Goal: Information Seeking & Learning: Find contact information

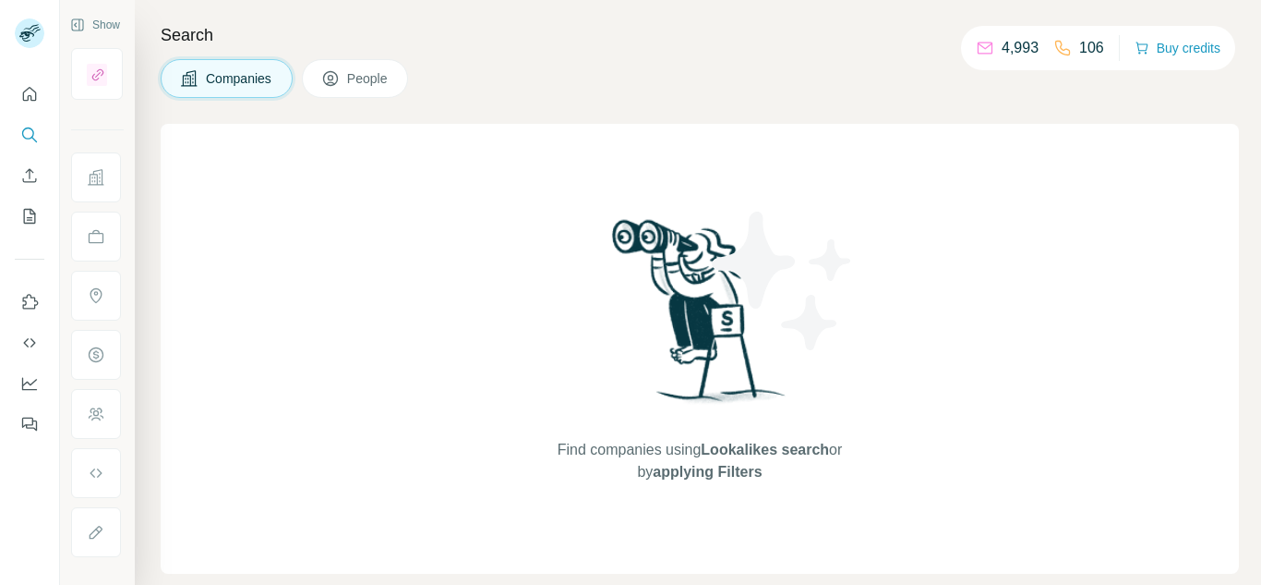
click at [375, 77] on span "People" at bounding box center [368, 78] width 42 height 18
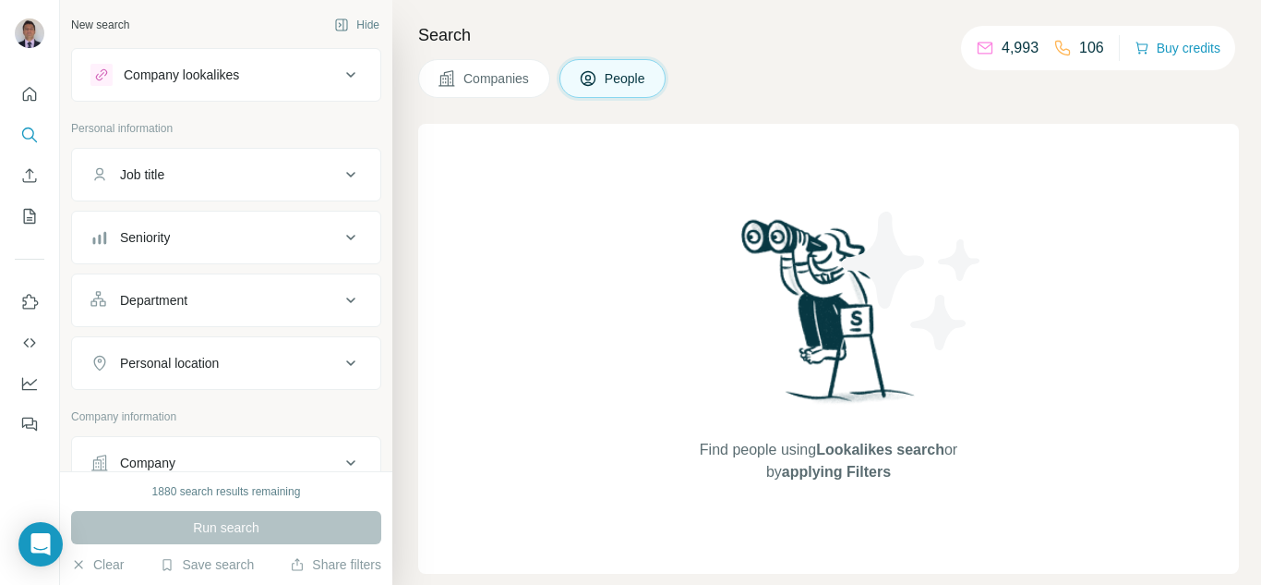
click at [169, 465] on div "Company" at bounding box center [147, 462] width 55 height 18
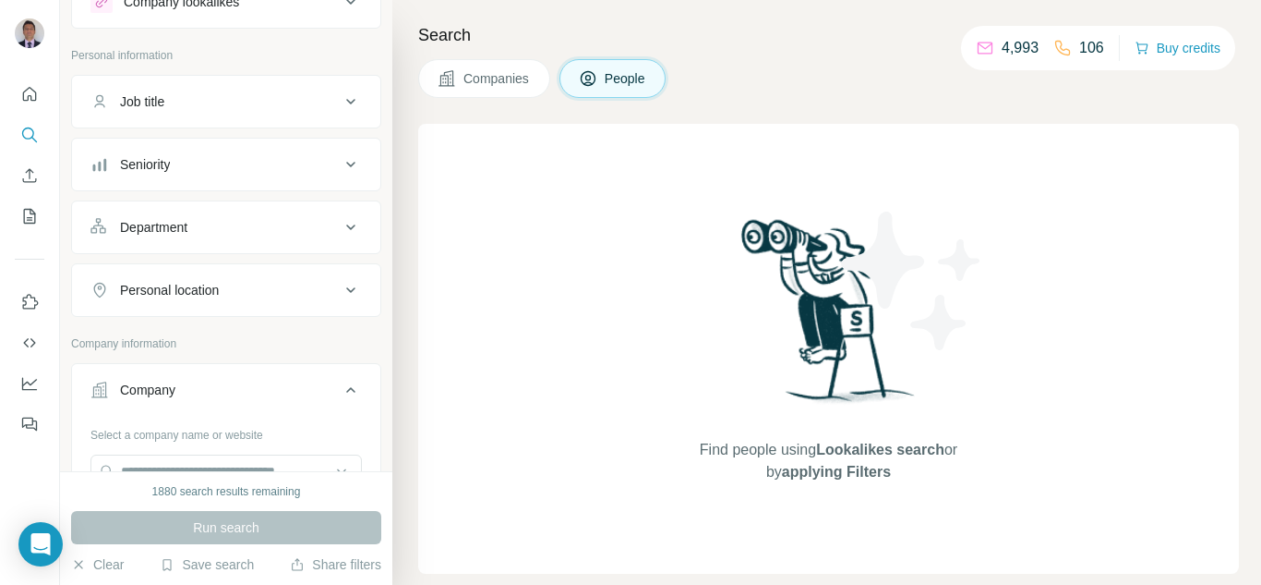
scroll to position [185, 0]
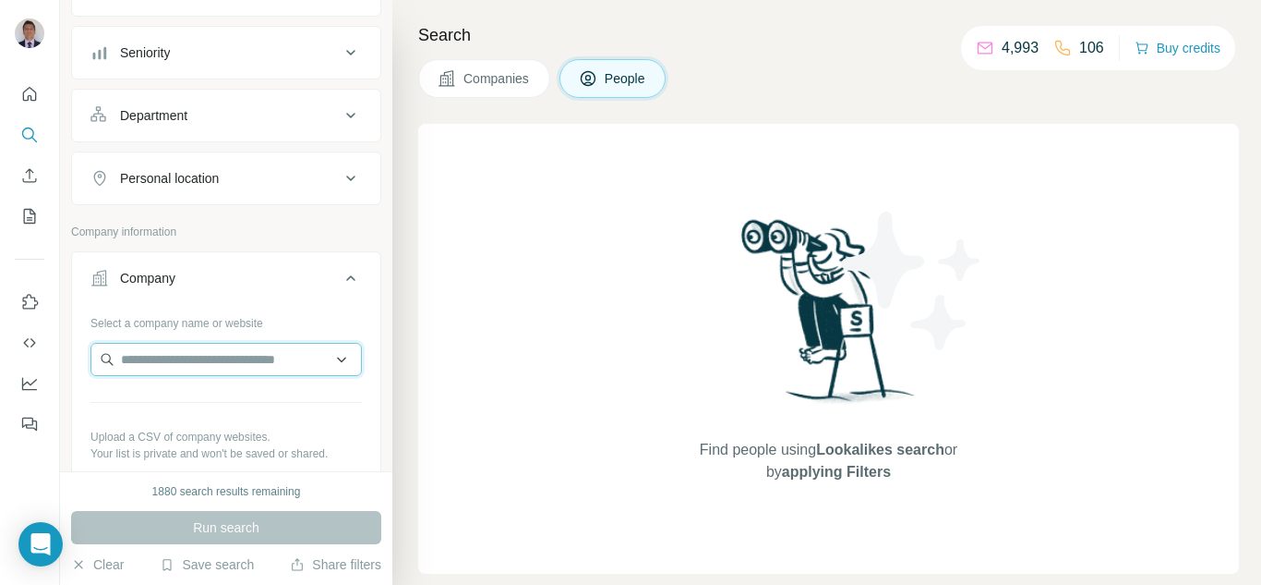
click at [195, 363] on input "text" at bounding box center [225, 359] width 271 height 33
paste input "**********"
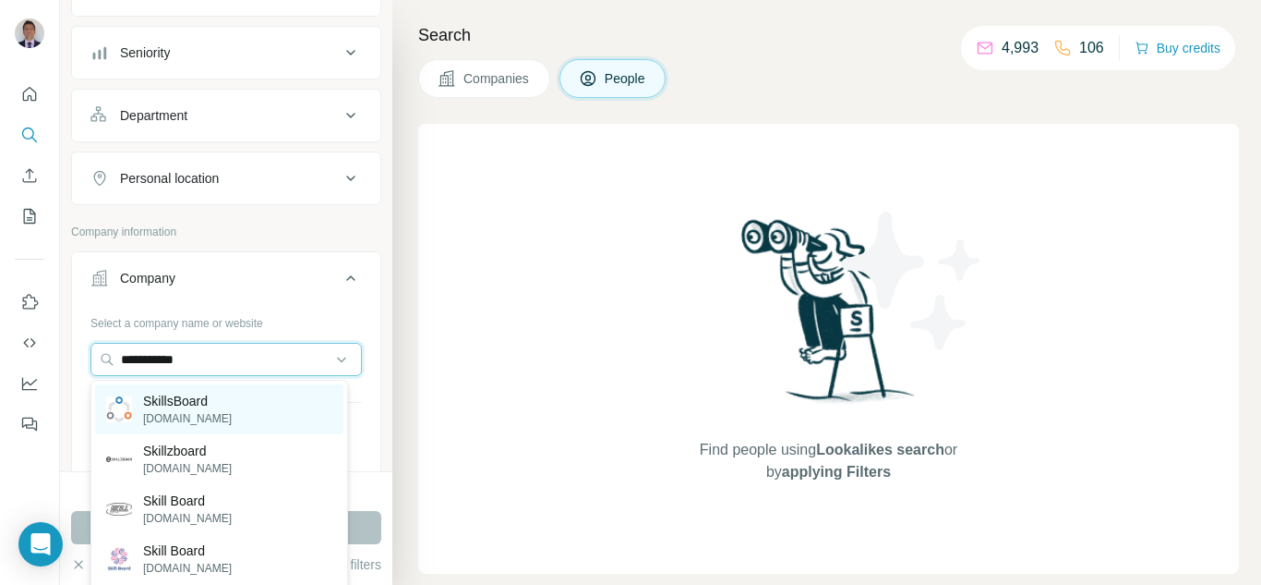
type input "**********"
click at [175, 409] on p "SkillsBoard" at bounding box center [187, 401] width 89 height 18
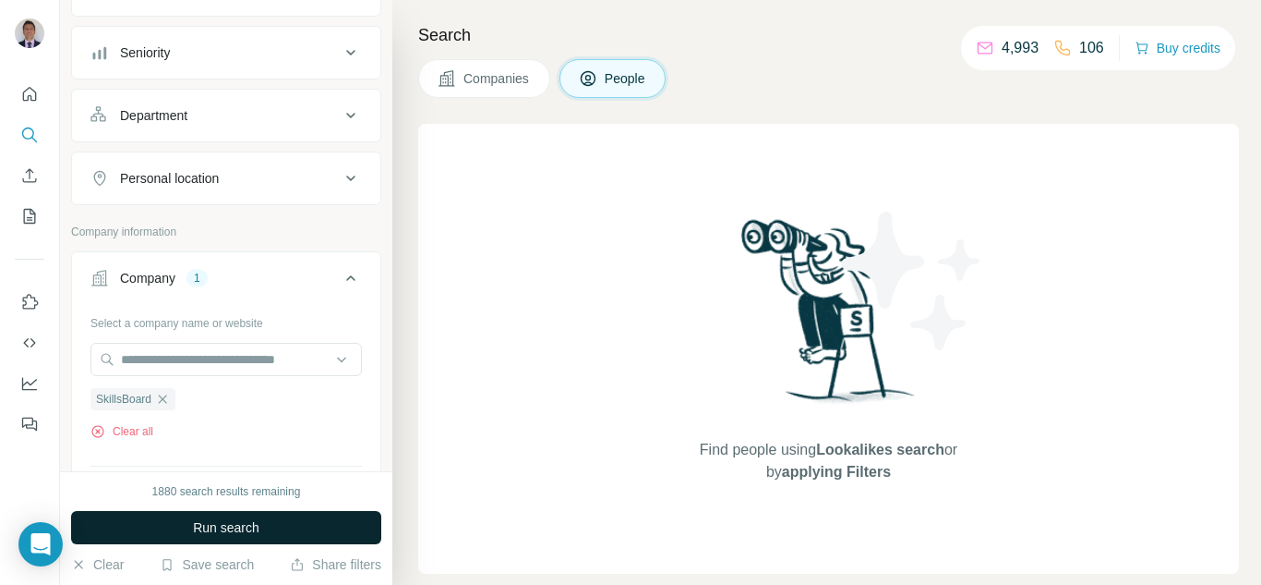
click at [176, 536] on button "Run search" at bounding box center [226, 527] width 310 height 33
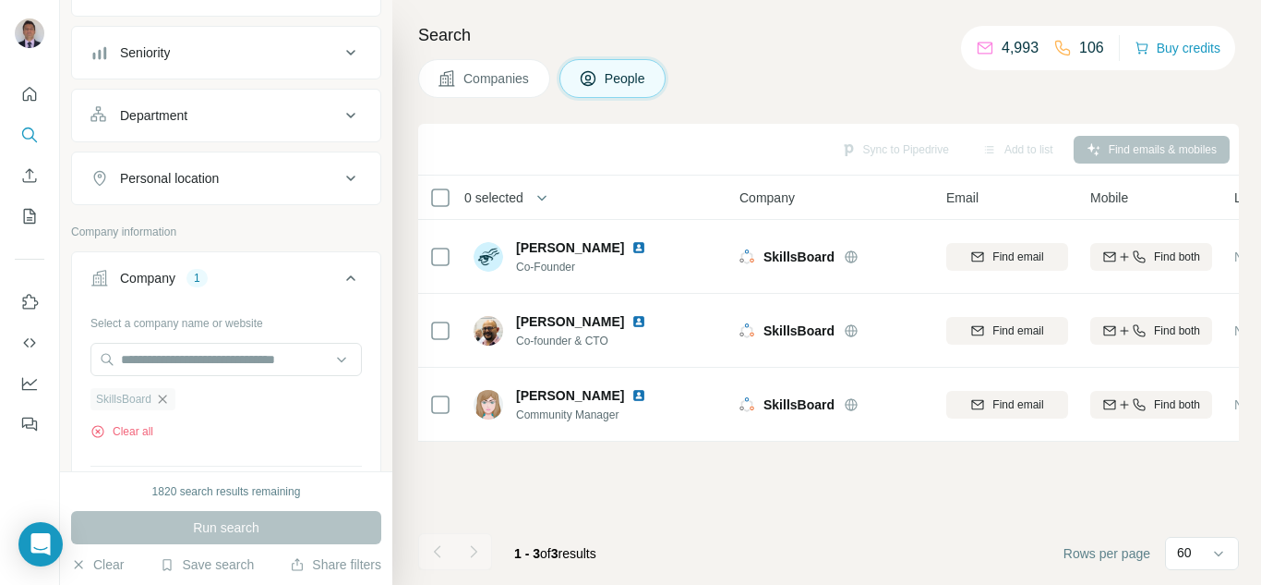
click at [165, 399] on icon "button" at bounding box center [163, 398] width 8 height 8
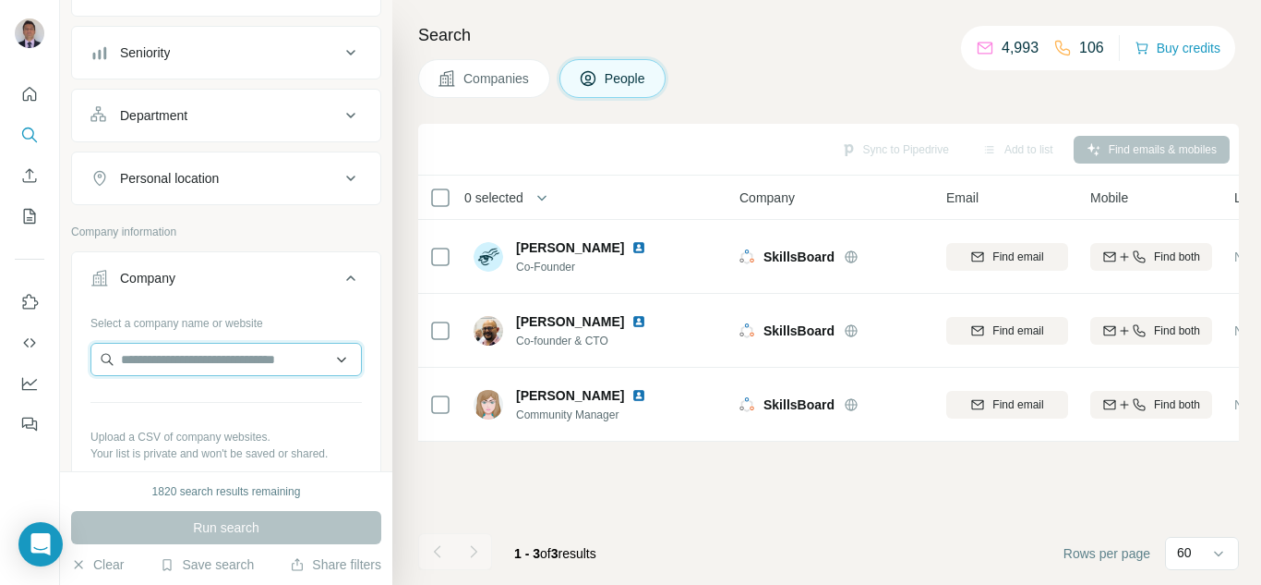
click at [149, 371] on input "text" at bounding box center [225, 359] width 271 height 33
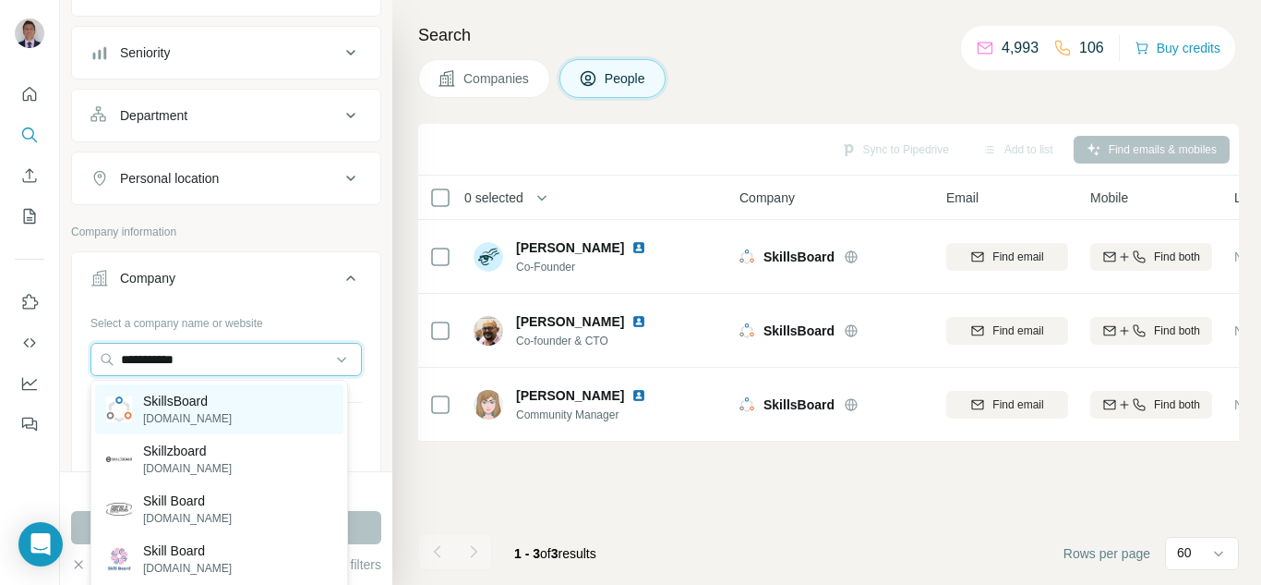
type input "**********"
click at [170, 404] on p "SkillsBoard" at bounding box center [187, 401] width 89 height 18
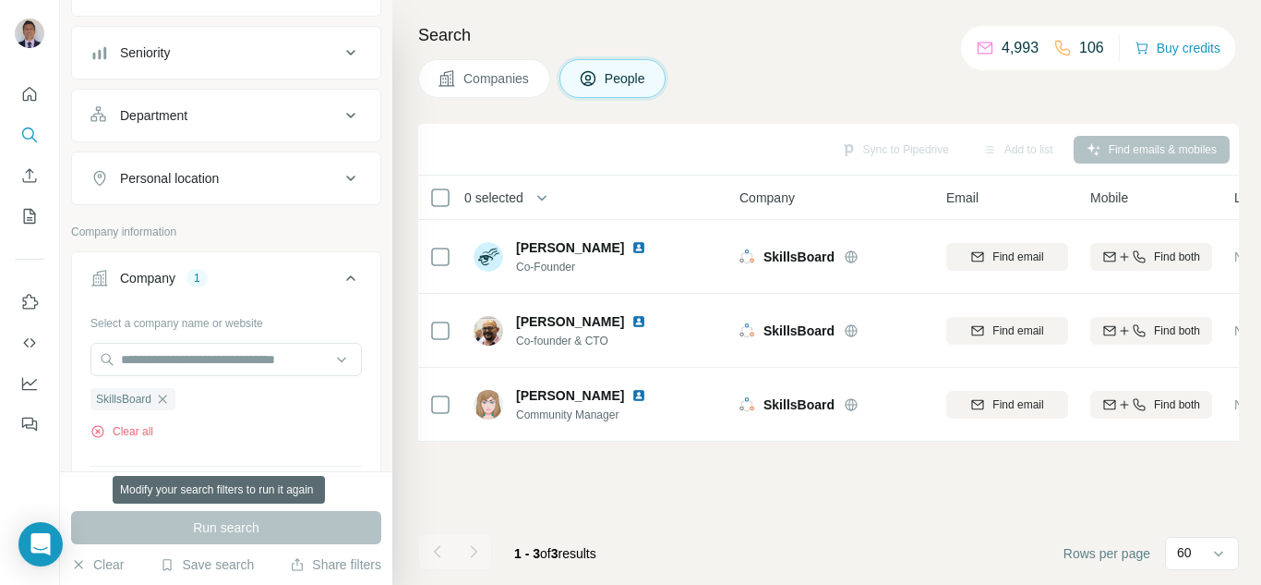
click at [276, 527] on div "Run search" at bounding box center [226, 527] width 310 height 33
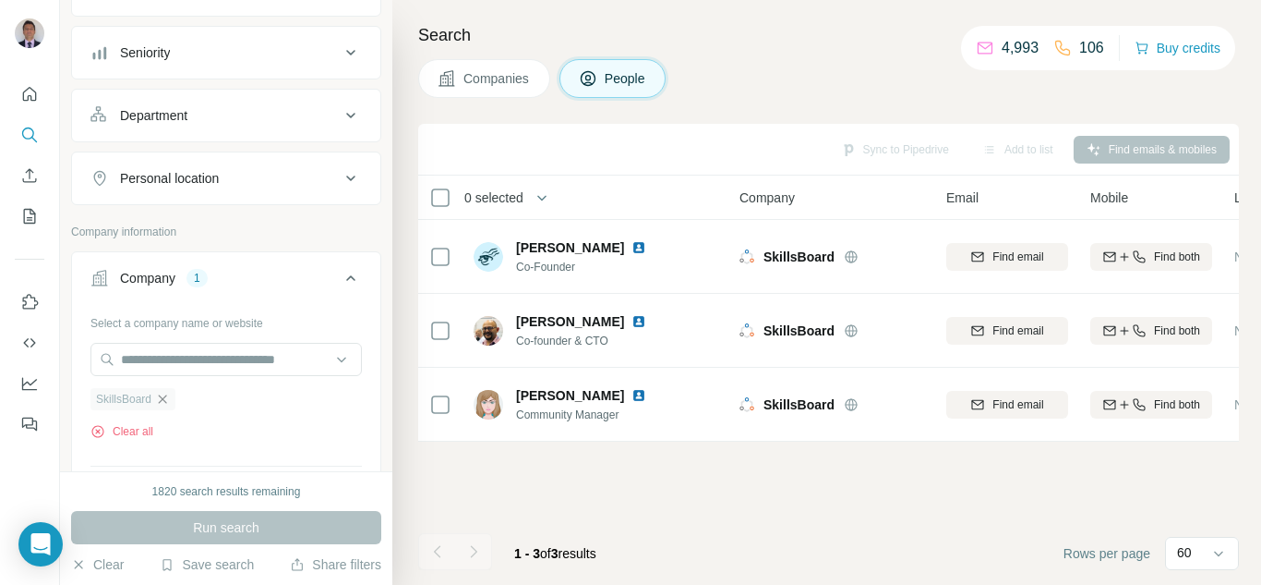
click at [169, 399] on icon "button" at bounding box center [162, 399] width 15 height 15
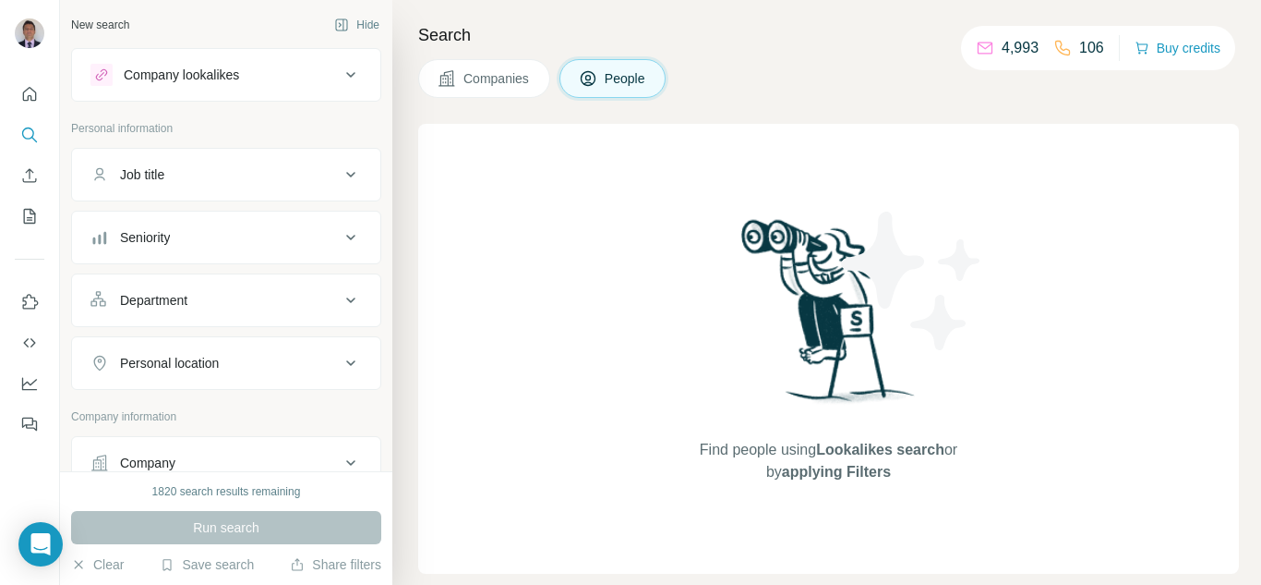
click at [170, 464] on div "Company" at bounding box center [147, 462] width 55 height 18
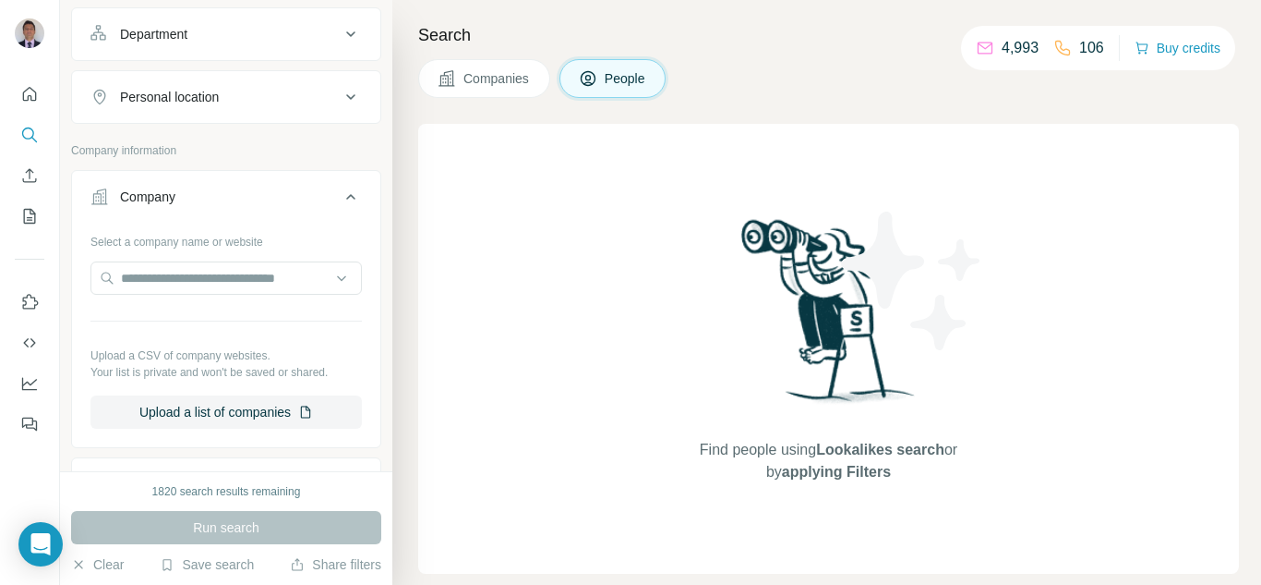
scroll to position [277, 0]
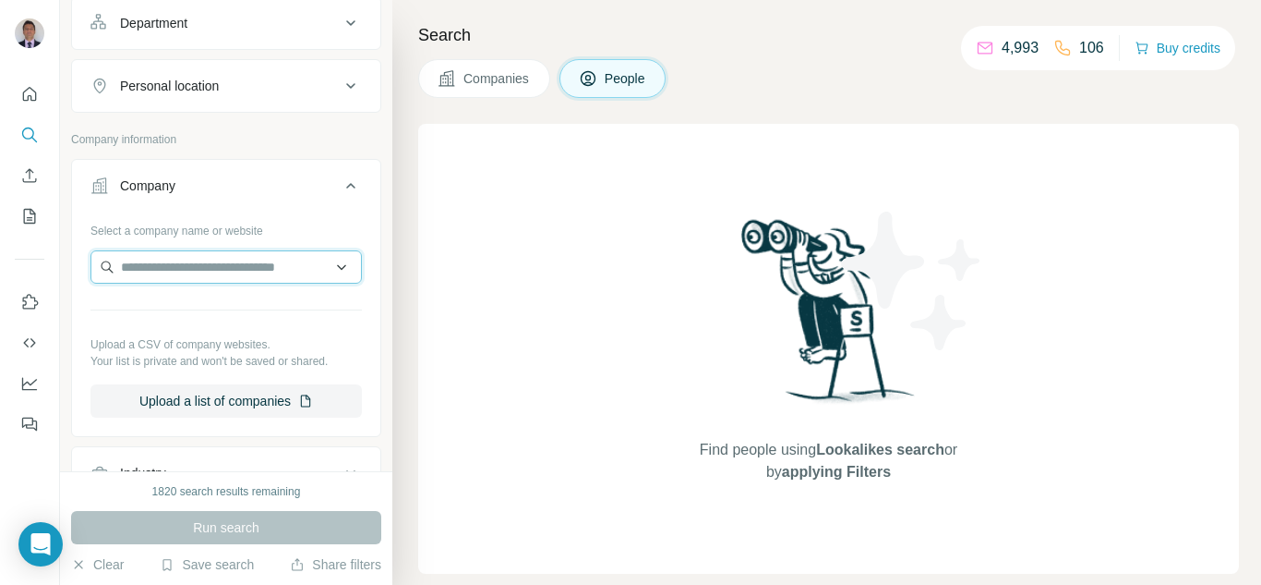
click at [160, 271] on input "text" at bounding box center [225, 266] width 271 height 33
paste input "**********"
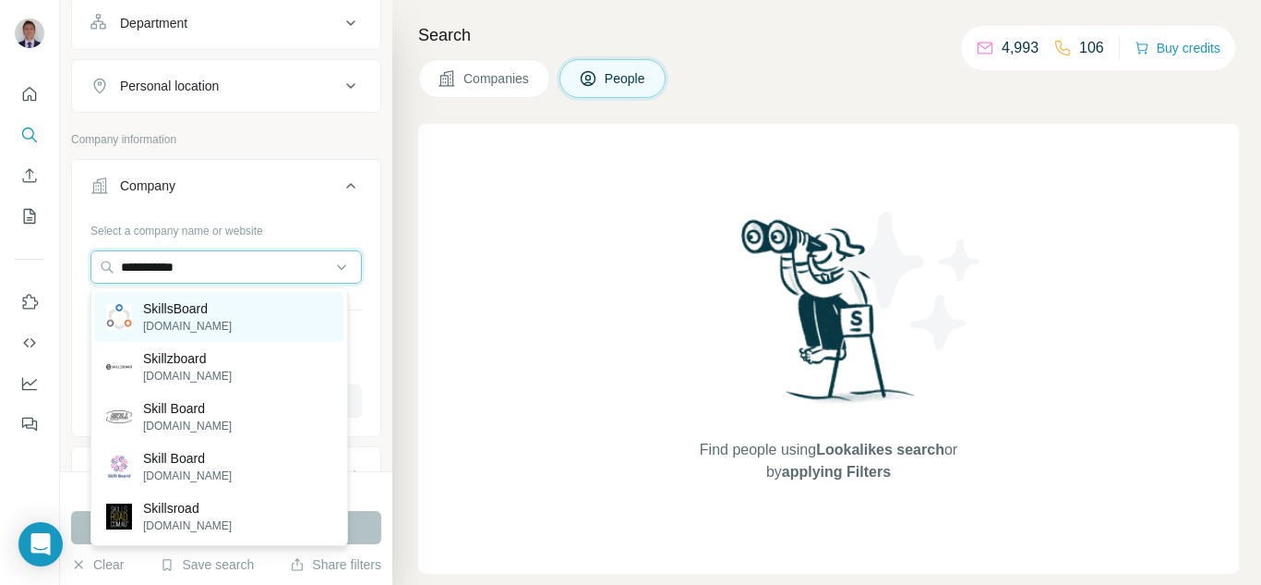
type input "**********"
click at [183, 320] on p "[DOMAIN_NAME]" at bounding box center [187, 326] width 89 height 17
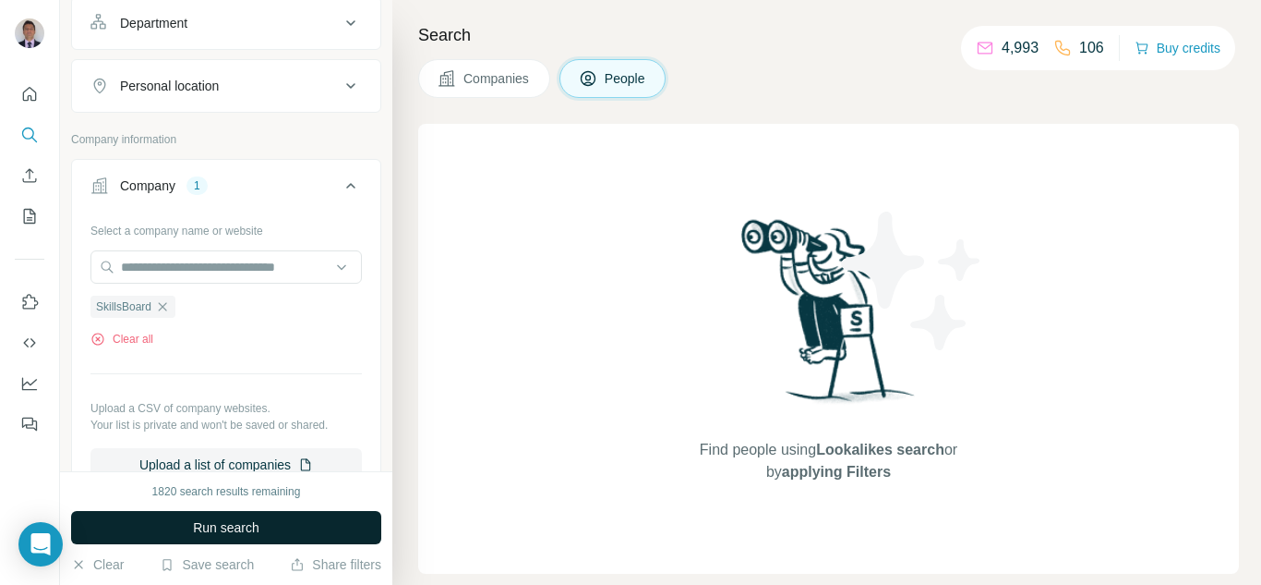
click at [210, 534] on span "Run search" at bounding box center [226, 527] width 66 height 18
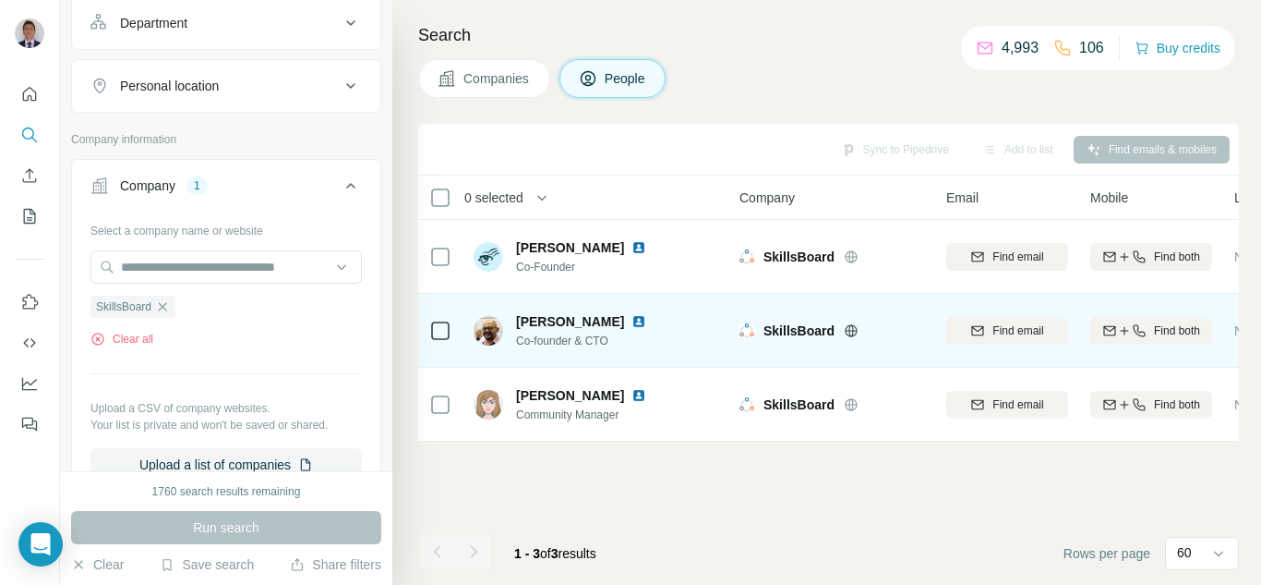
click at [634, 324] on img at bounding box center [639, 321] width 15 height 15
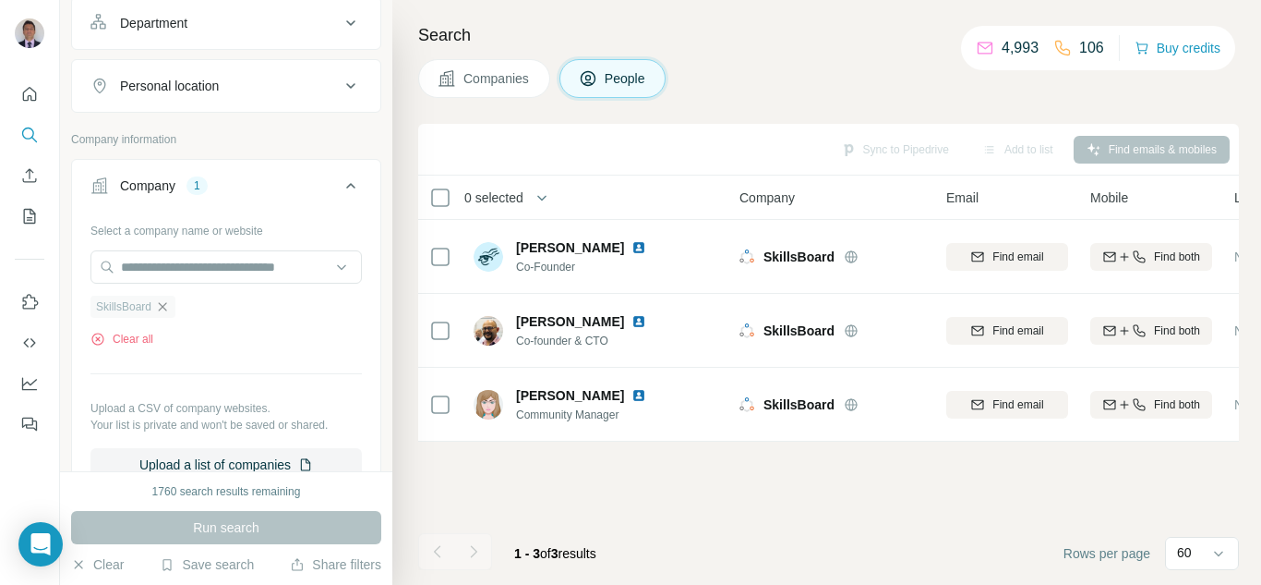
click at [163, 308] on icon "button" at bounding box center [162, 306] width 15 height 15
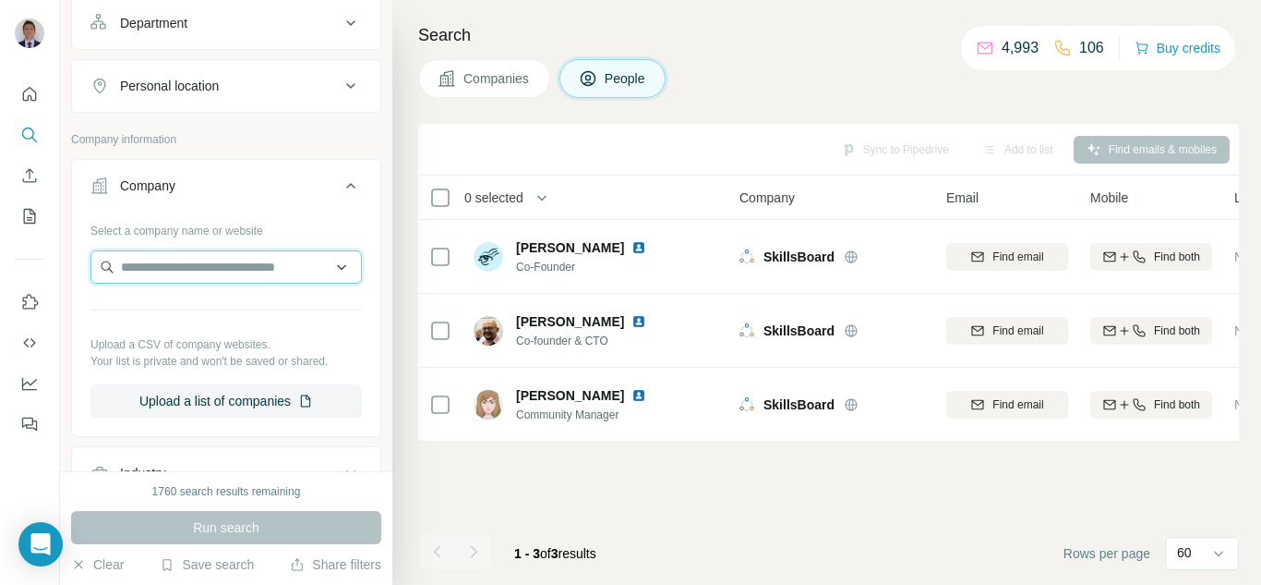
click at [154, 272] on input "text" at bounding box center [225, 266] width 271 height 33
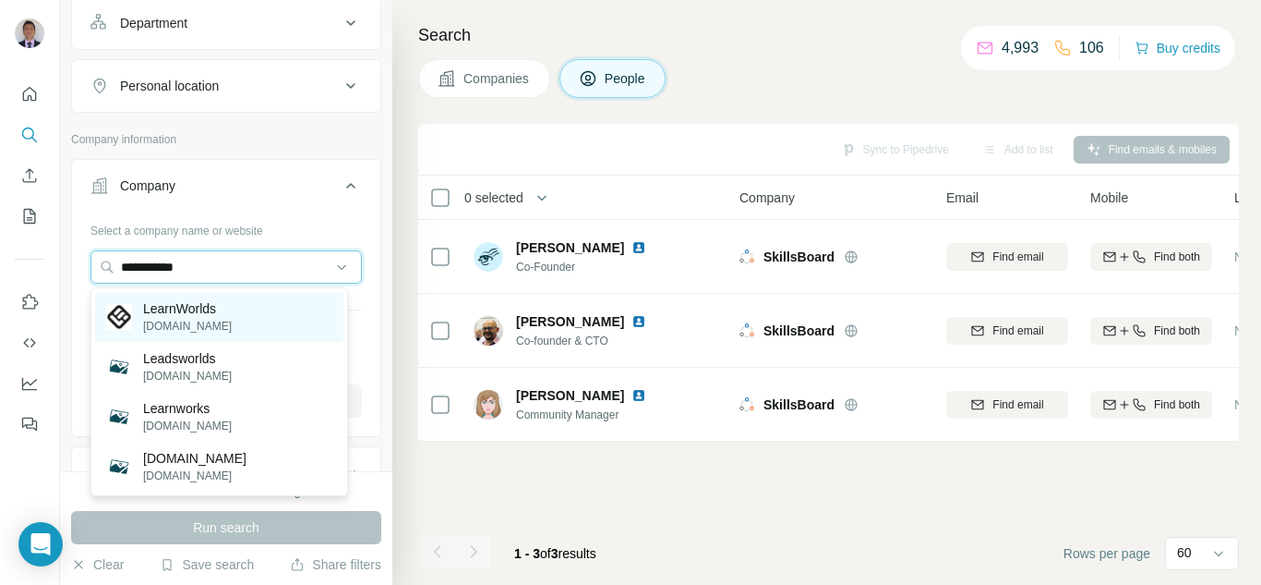
type input "**********"
click at [184, 322] on p "[DOMAIN_NAME]" at bounding box center [187, 326] width 89 height 17
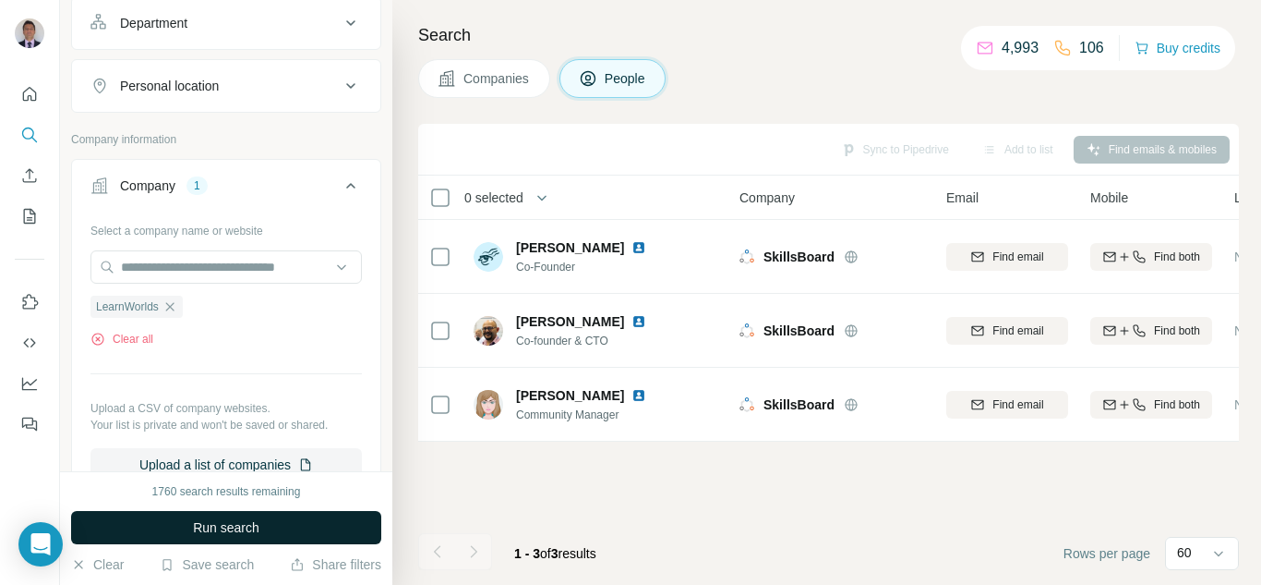
click at [183, 537] on button "Run search" at bounding box center [226, 527] width 310 height 33
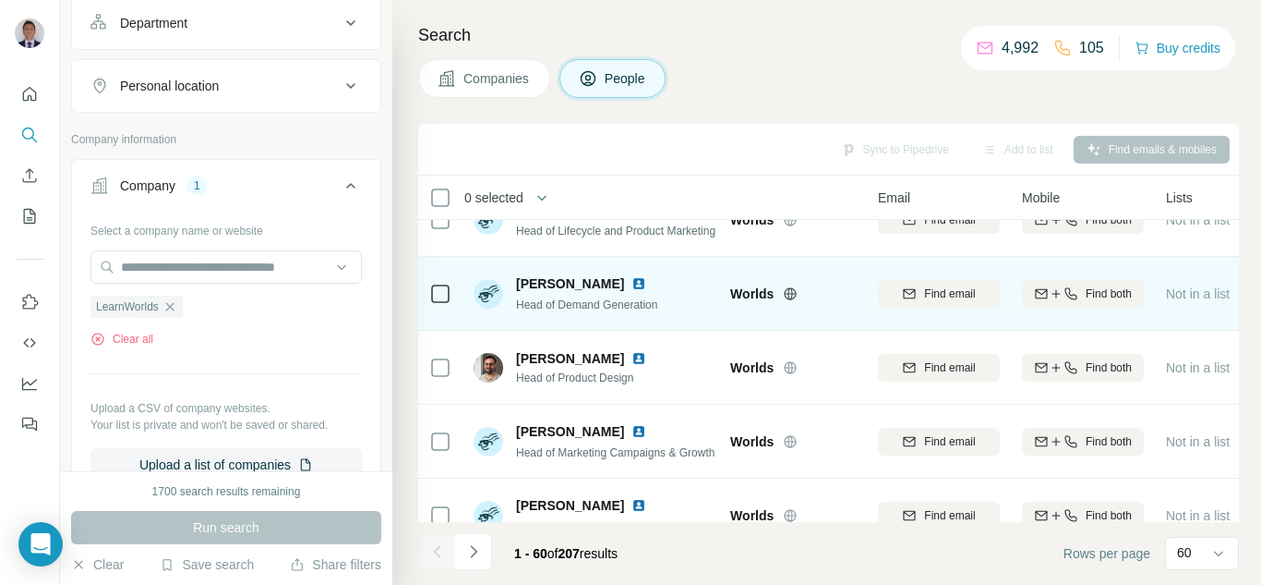
scroll to position [2863, 68]
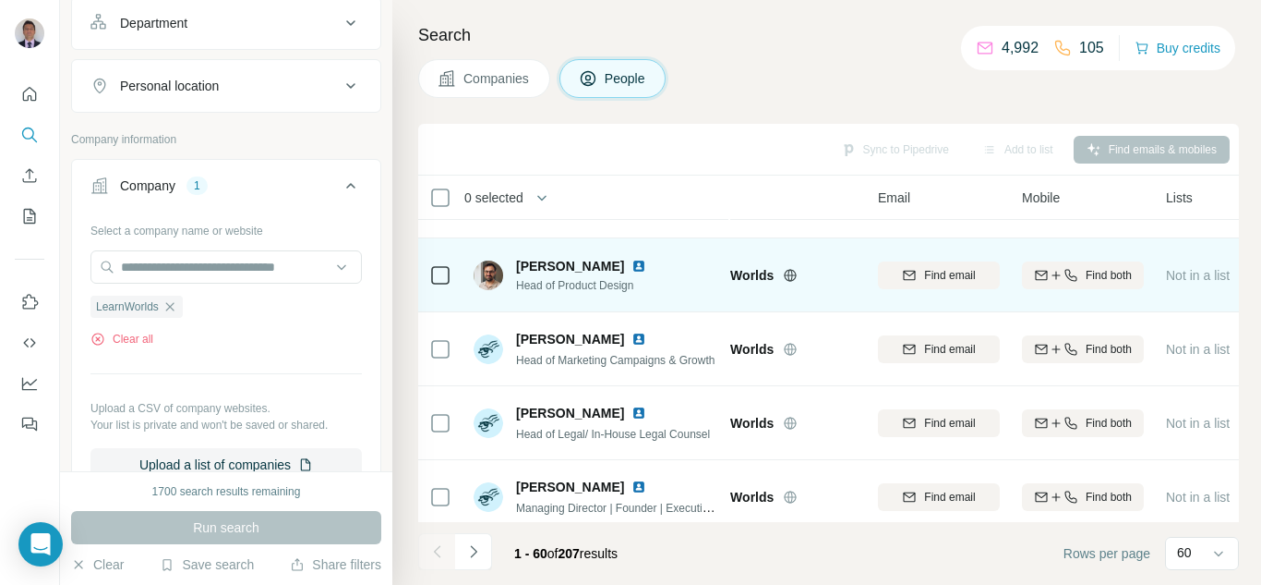
click at [640, 268] on img at bounding box center [639, 266] width 15 height 15
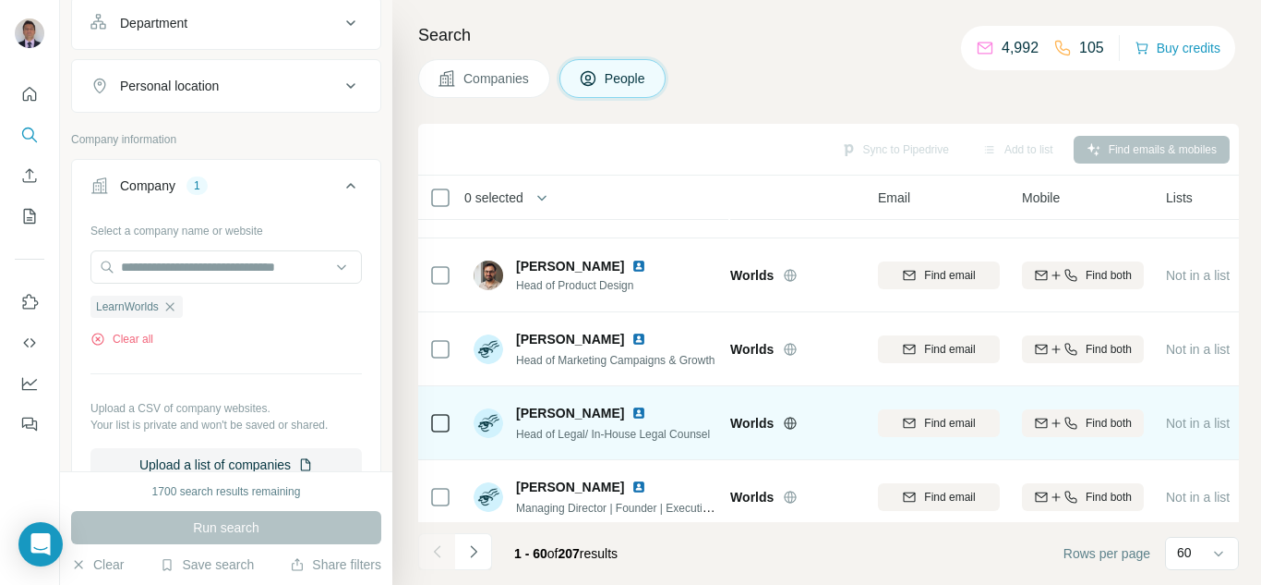
click at [786, 426] on icon at bounding box center [791, 422] width 12 height 12
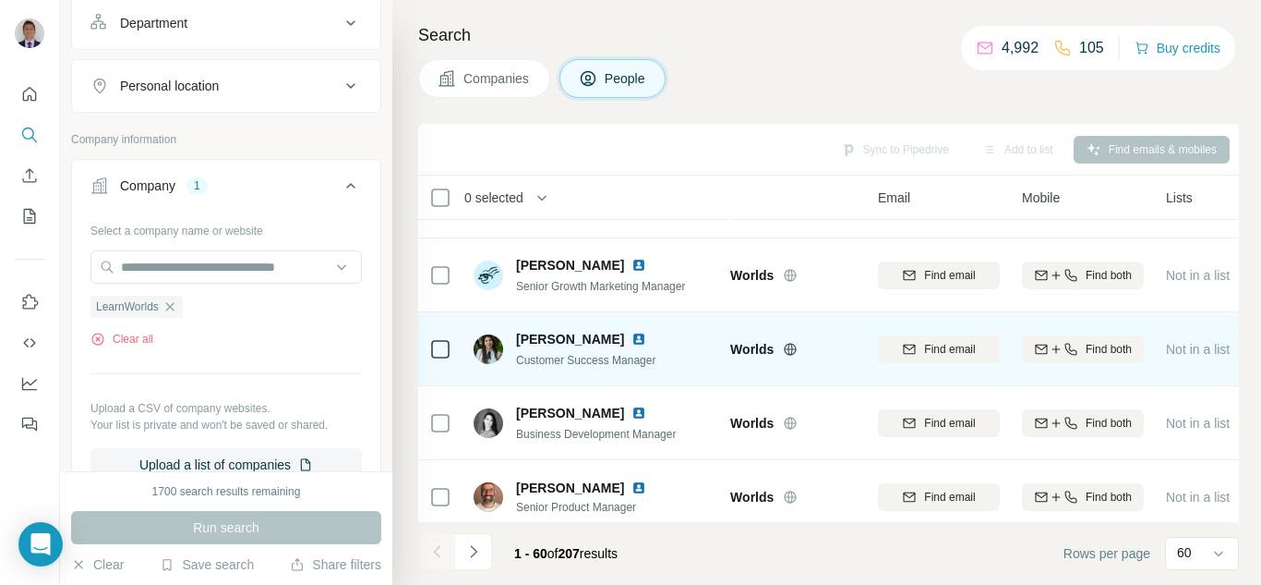
scroll to position [4063, 68]
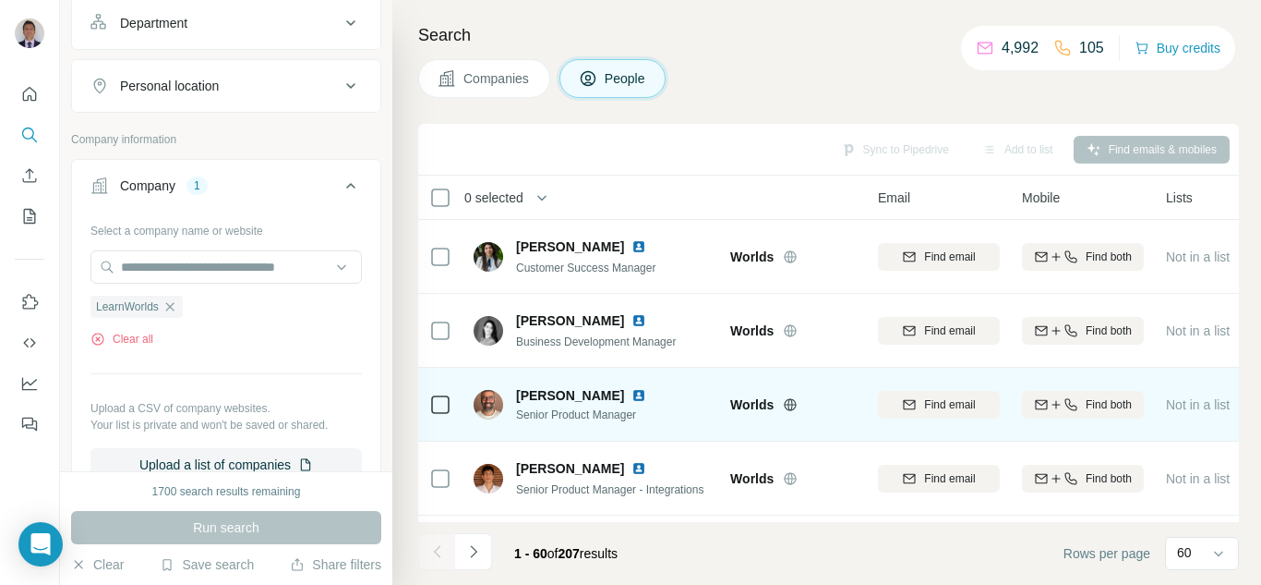
click at [632, 395] on img at bounding box center [639, 395] width 15 height 15
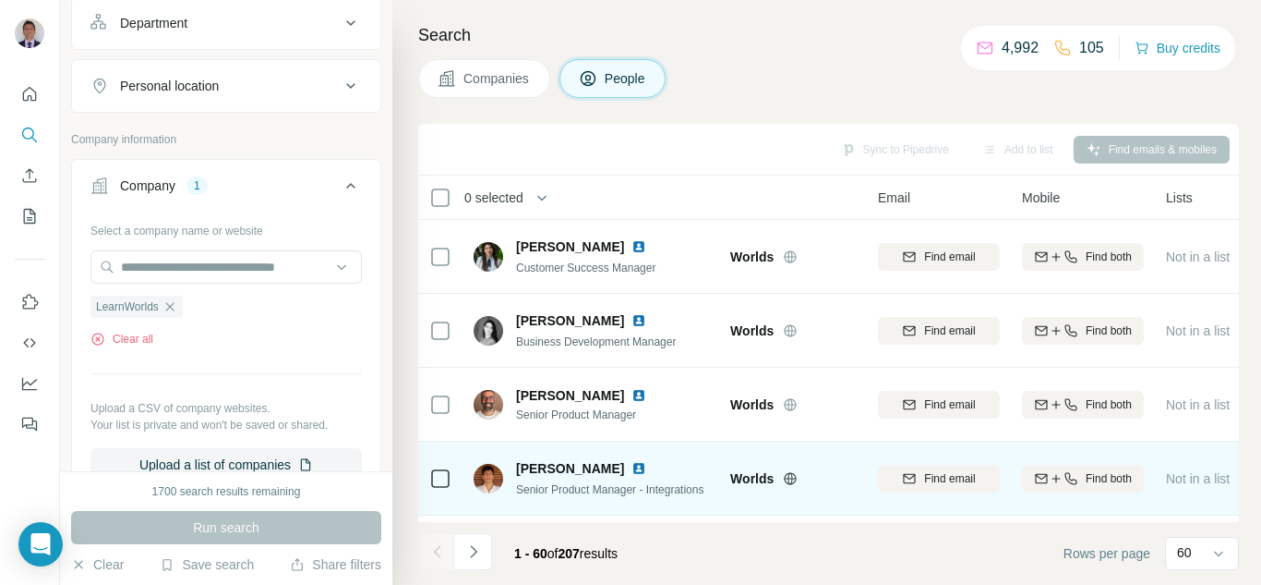
click at [633, 467] on img at bounding box center [639, 468] width 15 height 15
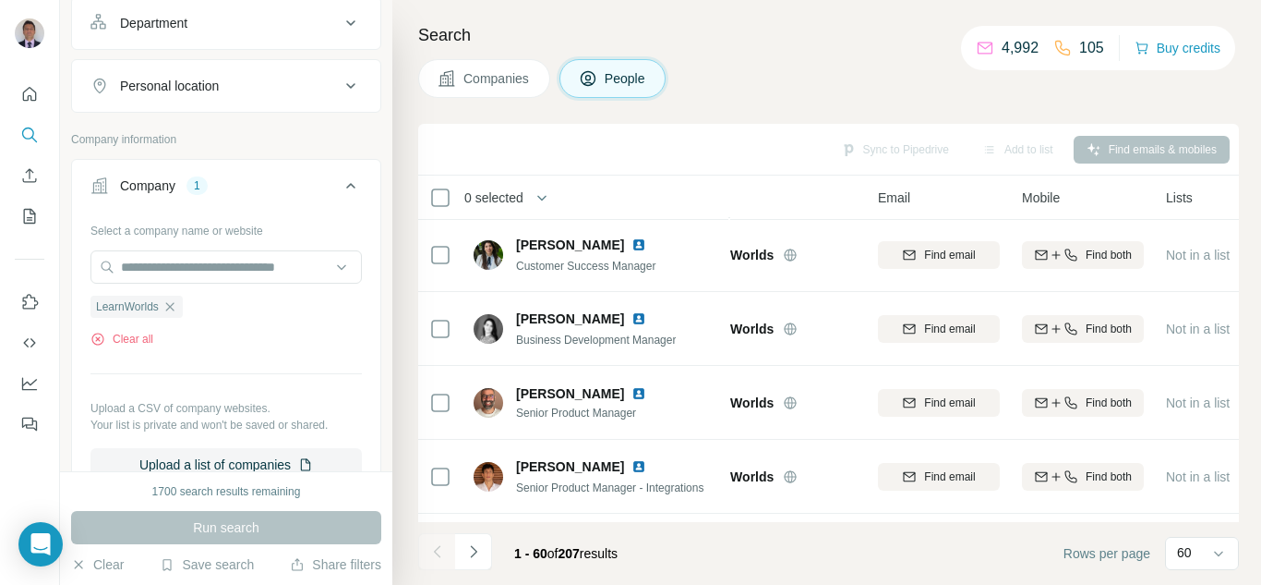
scroll to position [4140, 68]
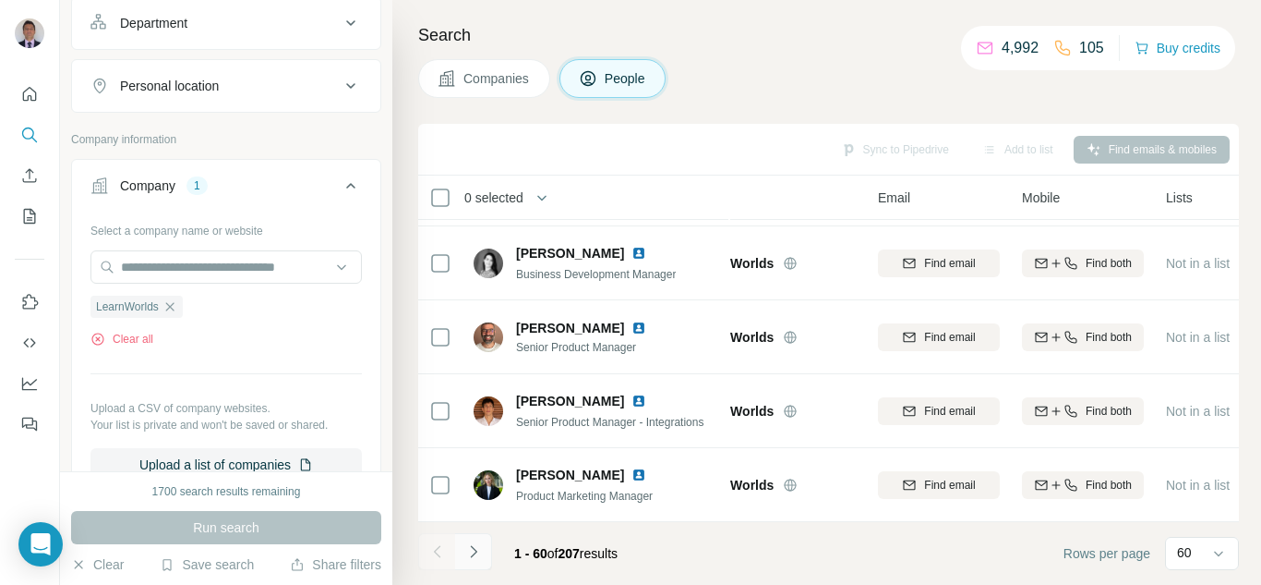
click at [475, 550] on icon "Navigate to next page" at bounding box center [473, 551] width 6 height 12
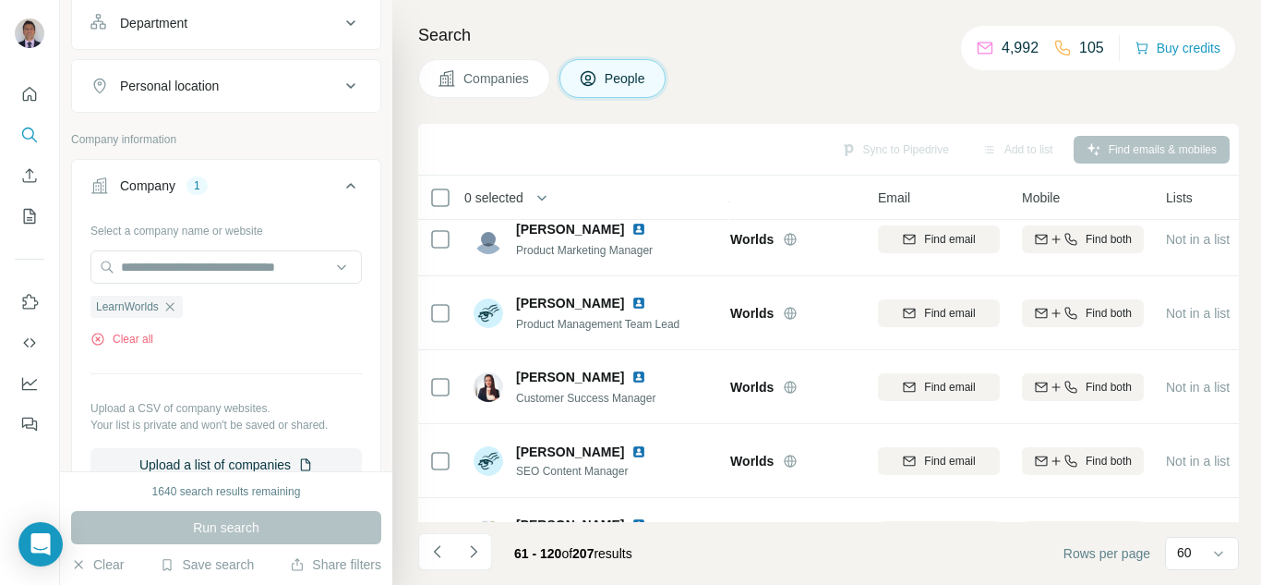
scroll to position [554, 68]
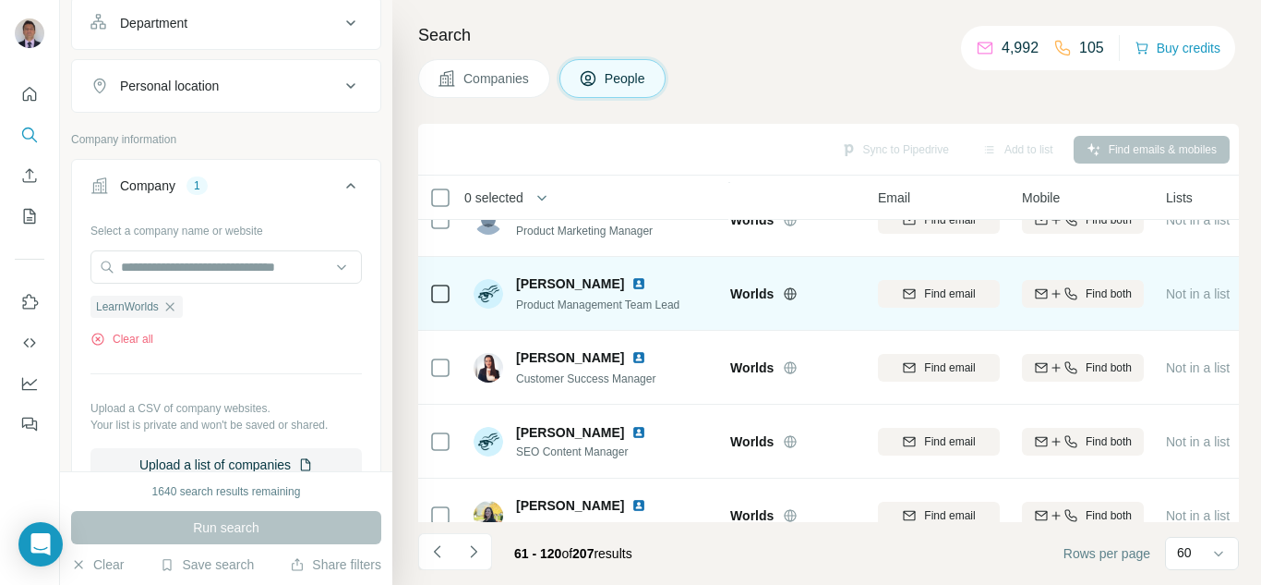
click at [632, 284] on img at bounding box center [639, 283] width 15 height 15
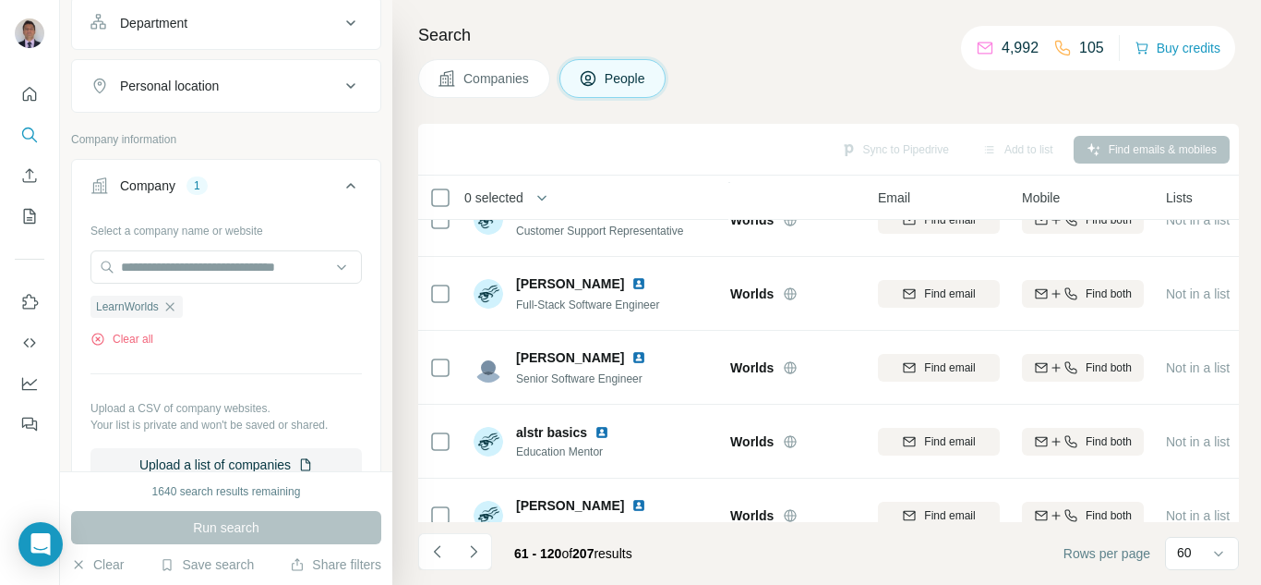
scroll to position [2493, 68]
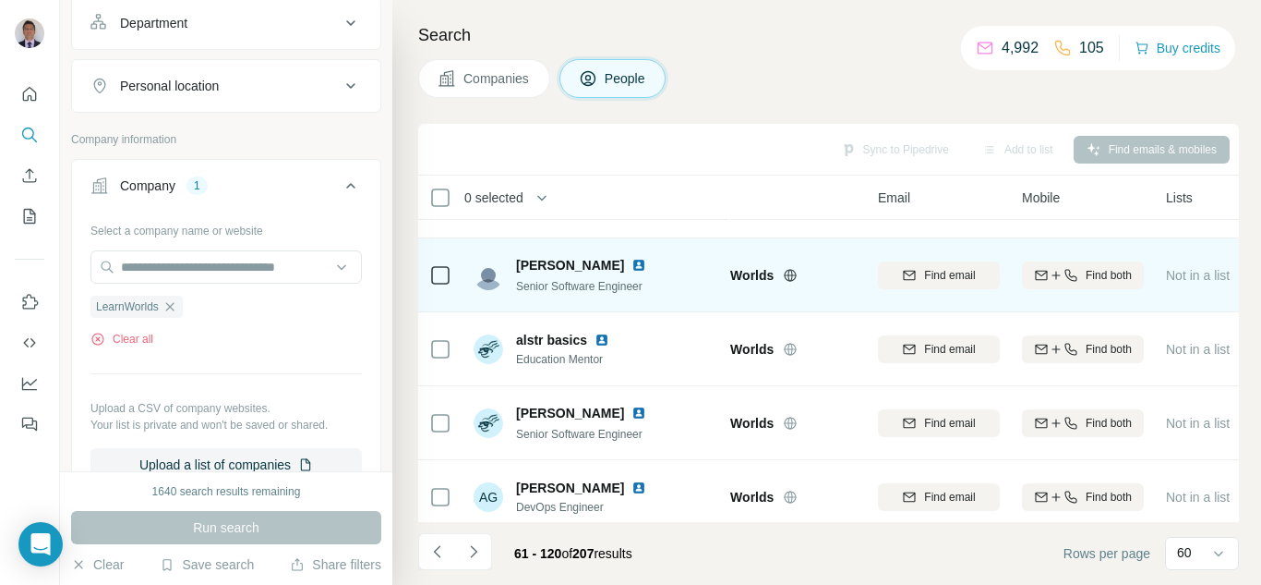
click at [646, 266] on img at bounding box center [639, 265] width 15 height 15
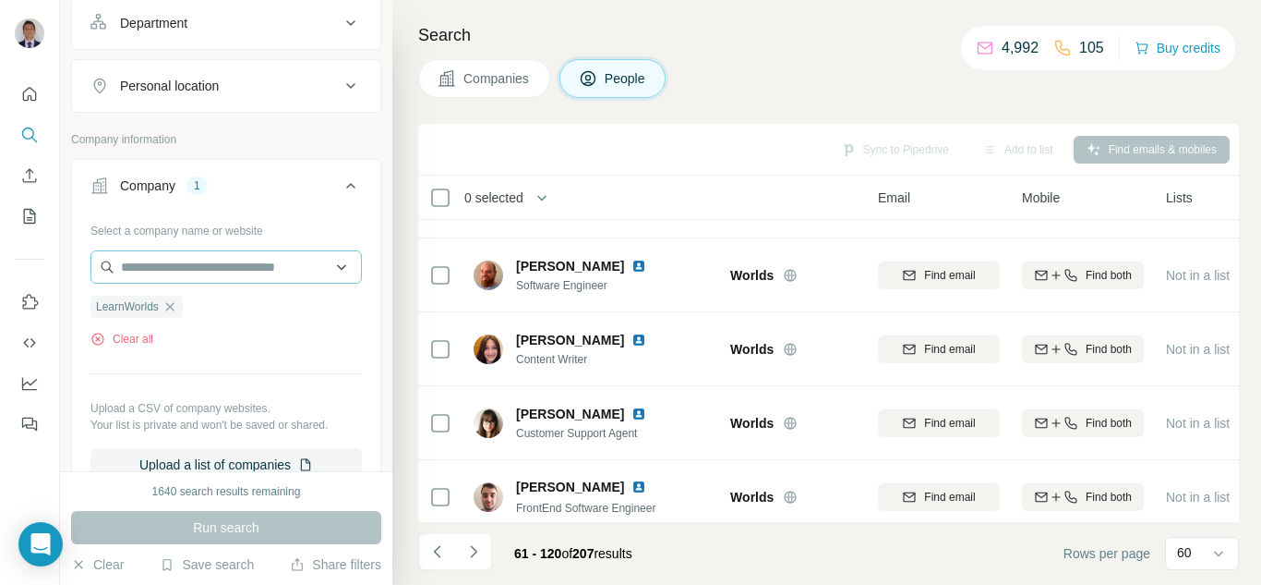
scroll to position [185, 0]
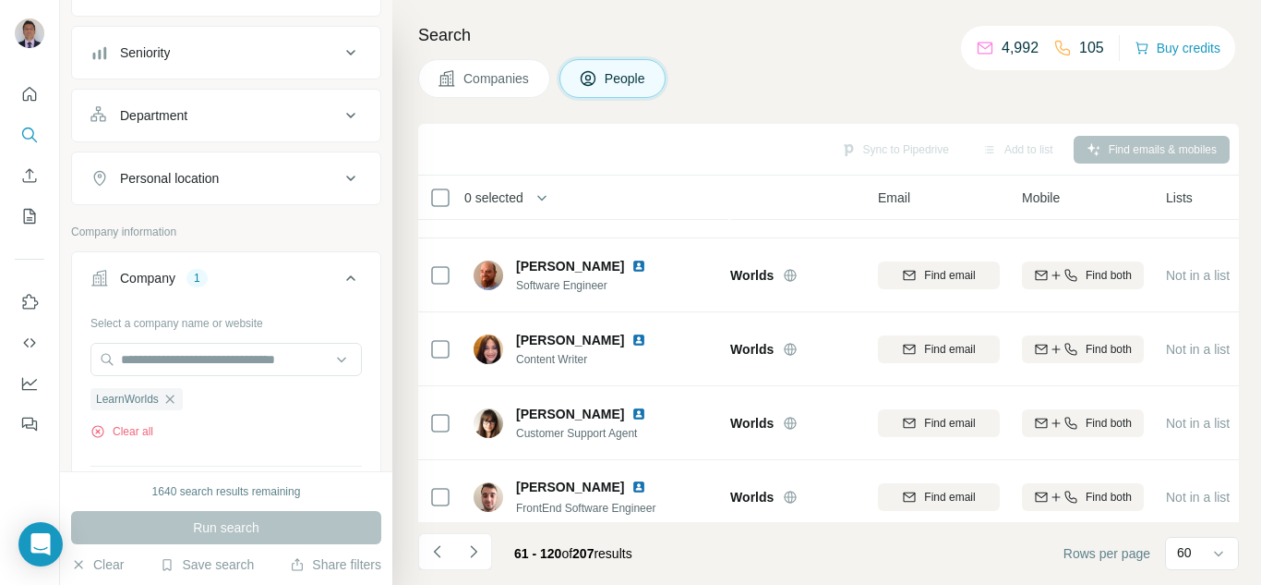
click at [302, 114] on div "Department" at bounding box center [214, 115] width 249 height 18
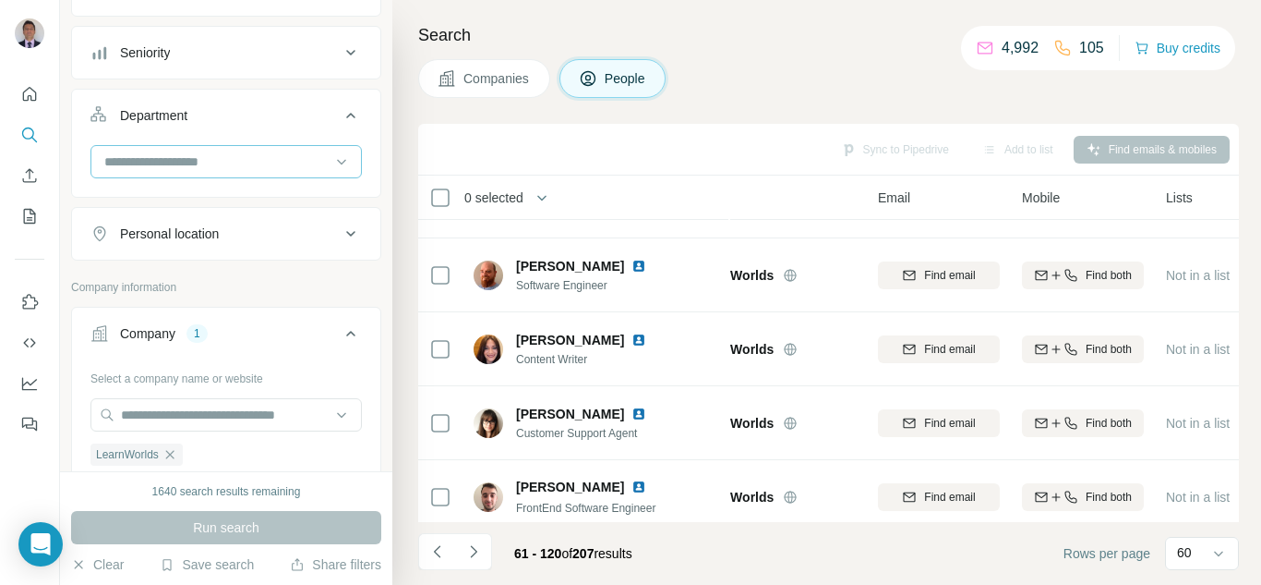
click at [230, 164] on input at bounding box center [217, 161] width 228 height 20
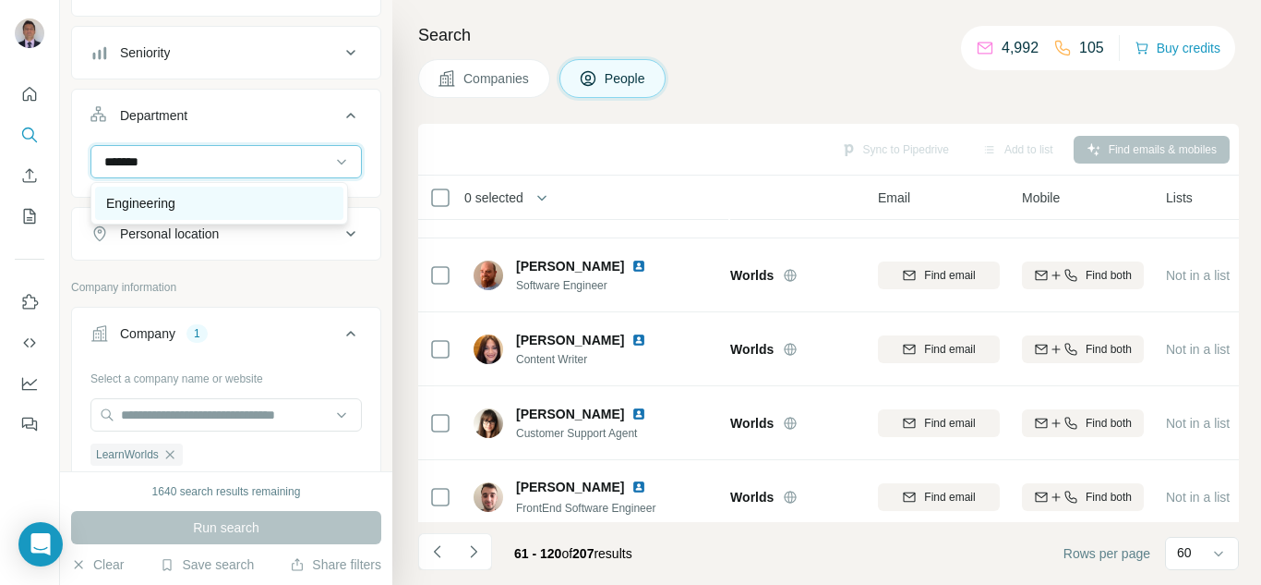
type input "*******"
click at [166, 194] on p "Engineering" at bounding box center [140, 203] width 69 height 18
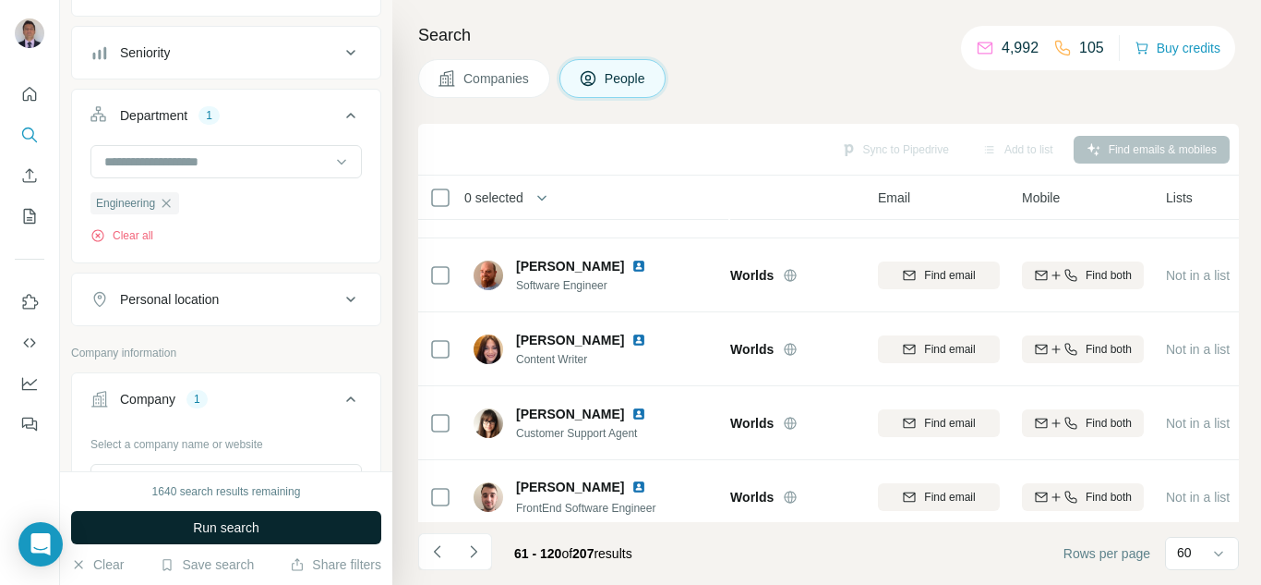
click at [164, 526] on button "Run search" at bounding box center [226, 527] width 310 height 33
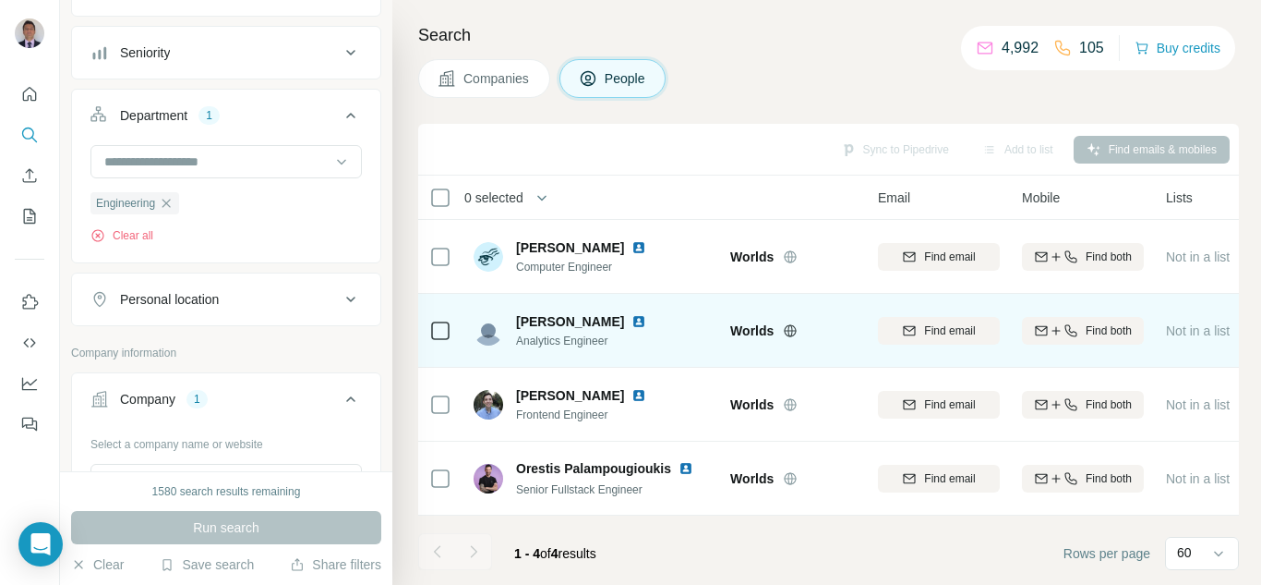
scroll to position [3, 68]
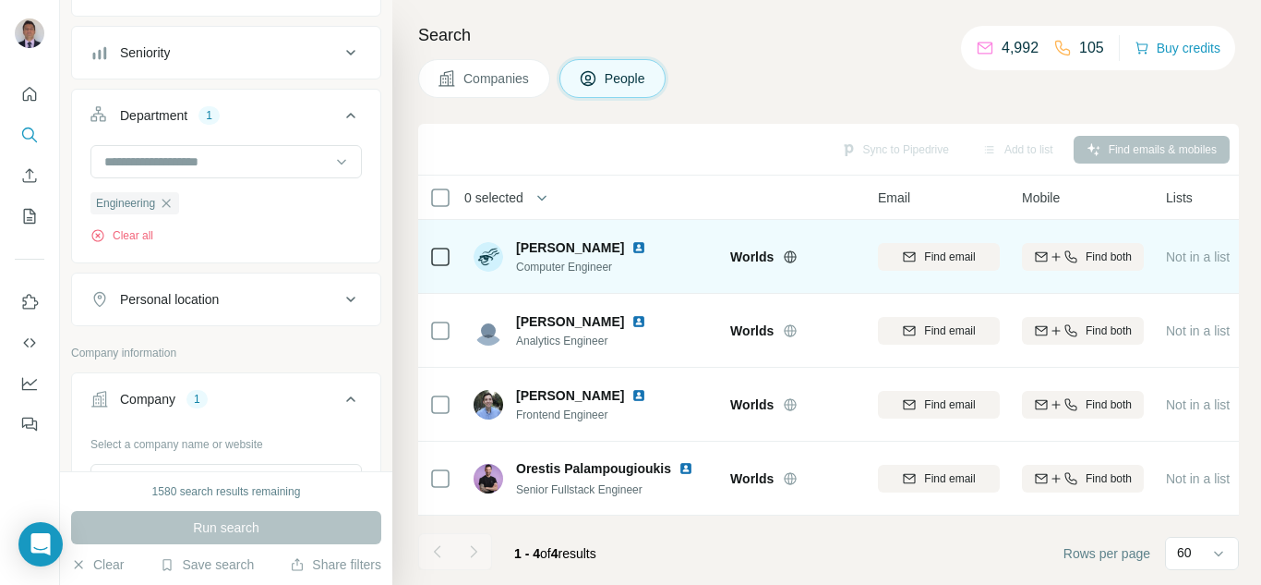
click at [638, 248] on img at bounding box center [639, 247] width 15 height 15
